Goal: Task Accomplishment & Management: Manage account settings

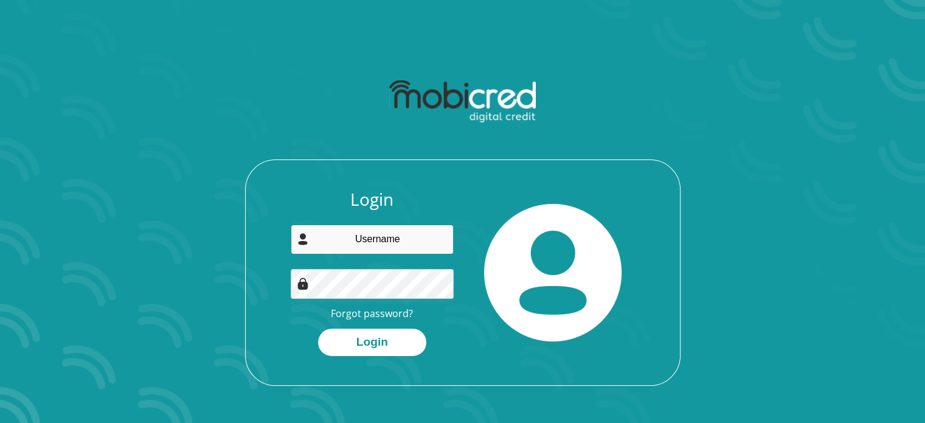
click at [418, 248] on input "email" at bounding box center [372, 239] width 163 height 30
type input "[EMAIL_ADDRESS][DOMAIN_NAME]"
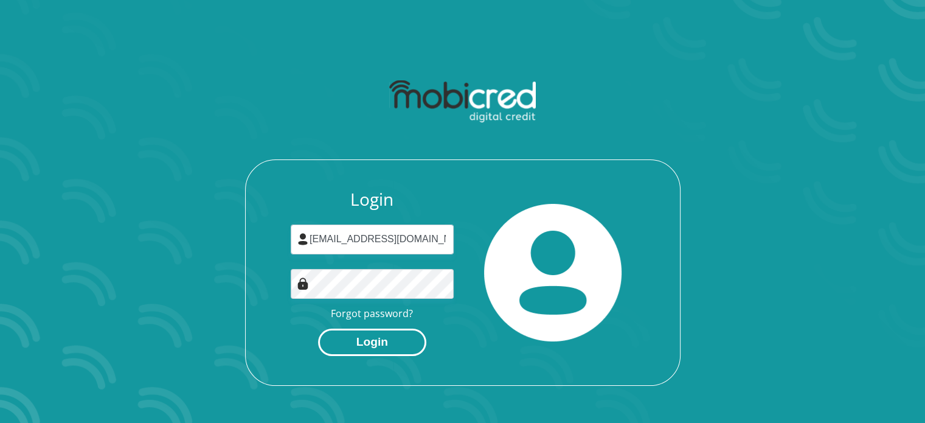
click at [359, 346] on button "Login" at bounding box center [372, 341] width 108 height 27
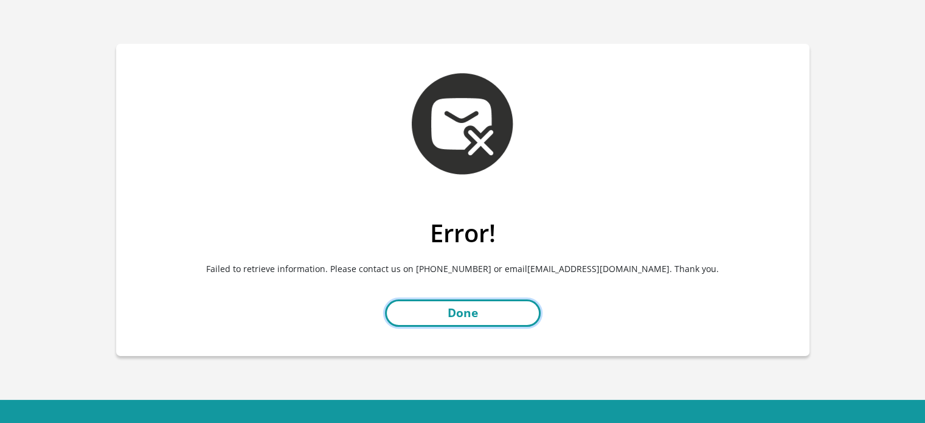
click at [482, 320] on link "Done" at bounding box center [463, 312] width 156 height 27
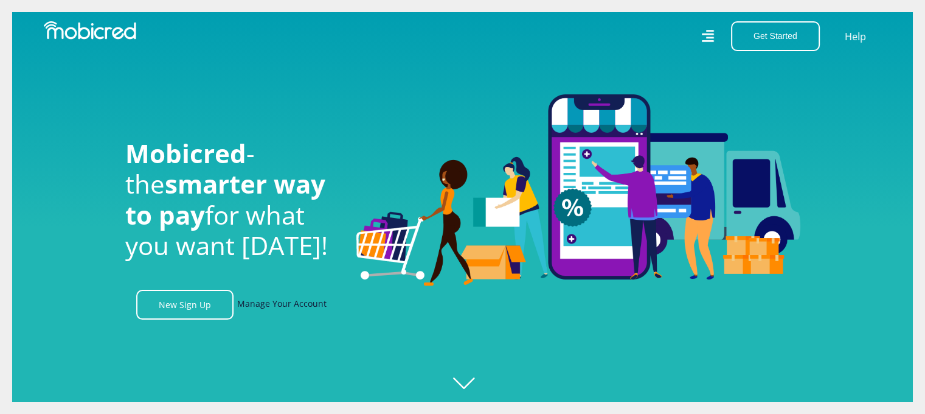
click at [272, 313] on link "Manage Your Account" at bounding box center [281, 304] width 89 height 30
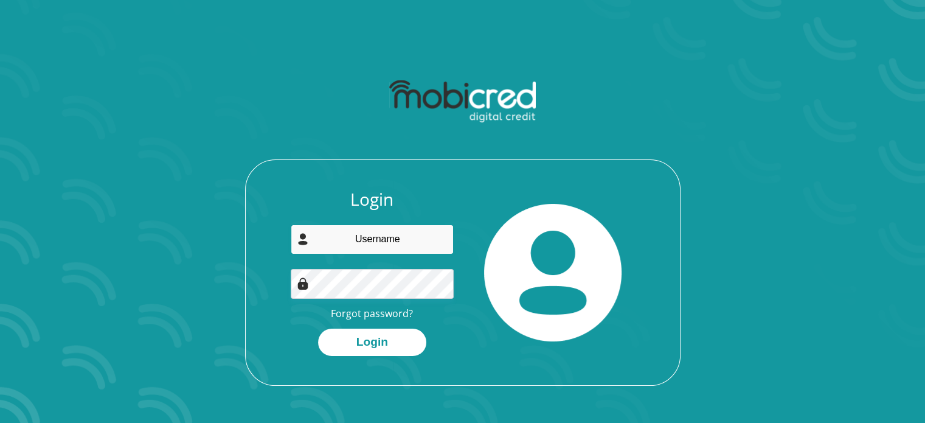
click at [348, 242] on input "email" at bounding box center [372, 239] width 163 height 30
type input "ntsikayezwendala@gmail.com"
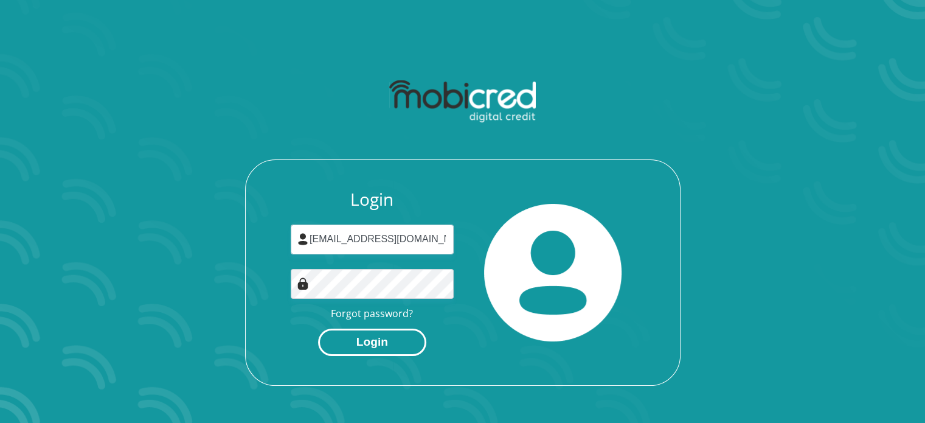
click at [385, 341] on button "Login" at bounding box center [372, 341] width 108 height 27
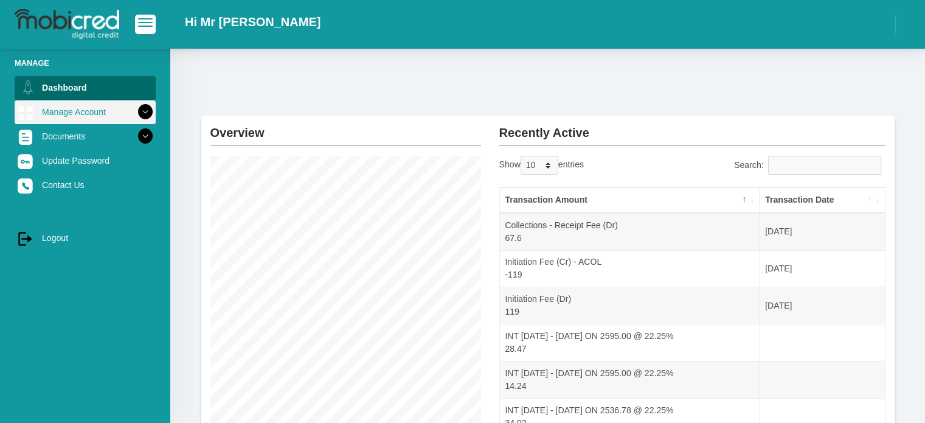
click at [142, 113] on icon at bounding box center [145, 112] width 21 height 21
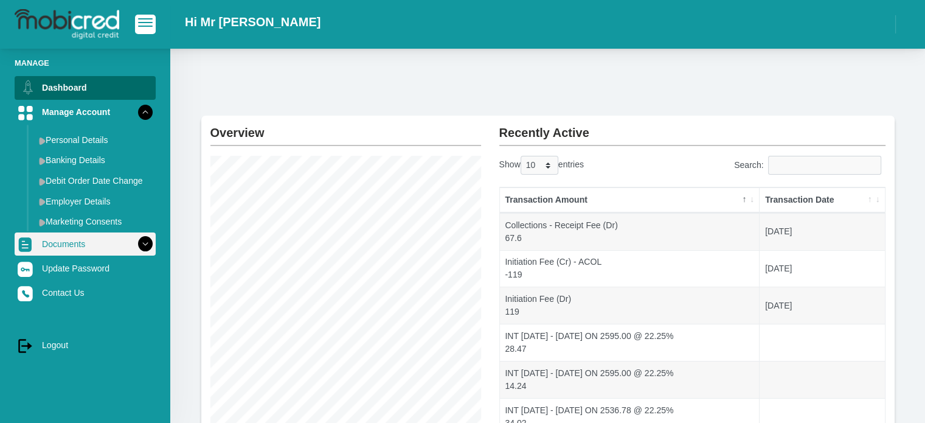
click at [137, 239] on icon at bounding box center [145, 244] width 21 height 21
